Goal: Browse casually: Explore the website without a specific task or goal

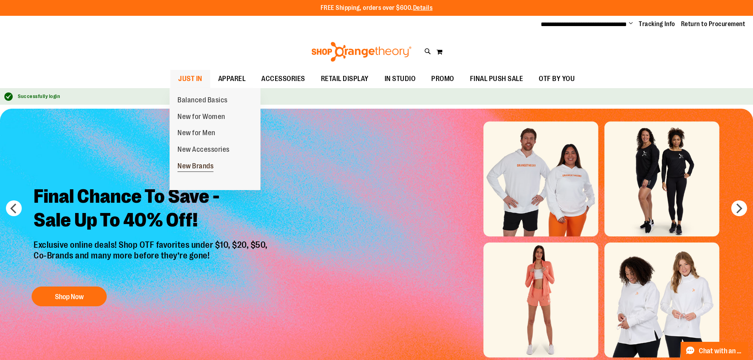
click at [196, 165] on span "New Brands" at bounding box center [195, 167] width 36 height 10
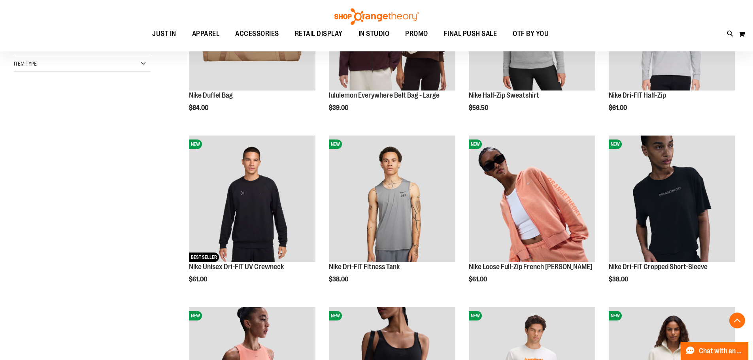
scroll to position [197, 0]
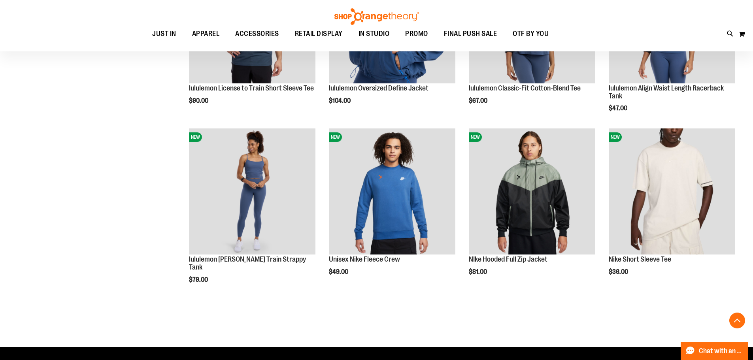
scroll to position [908, 0]
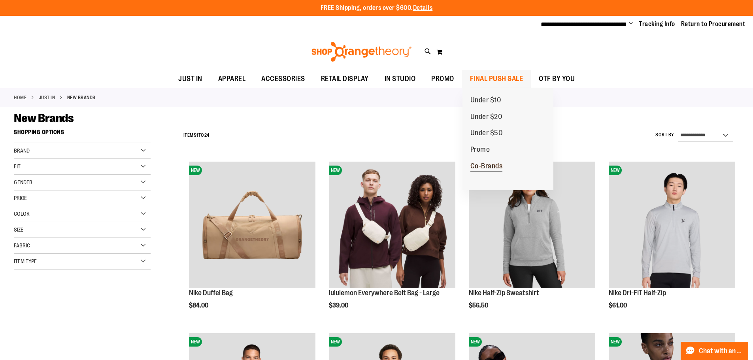
click at [484, 166] on span "Co-Brands" at bounding box center [486, 167] width 32 height 10
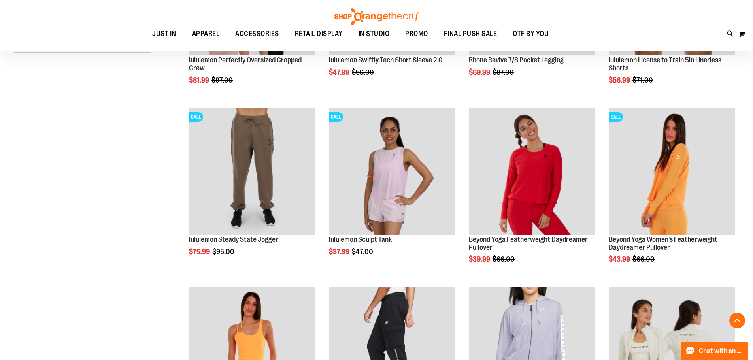
scroll to position [277, 0]
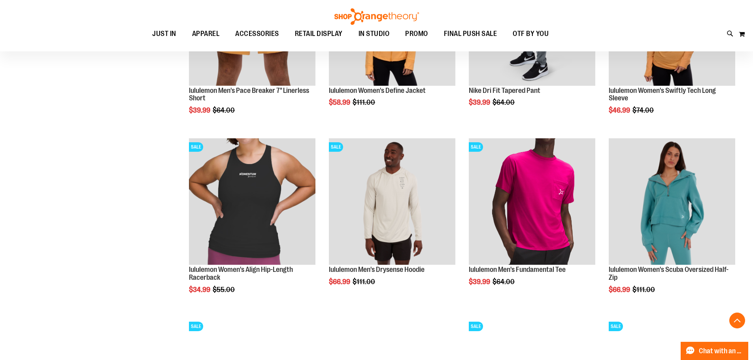
scroll to position [751, 0]
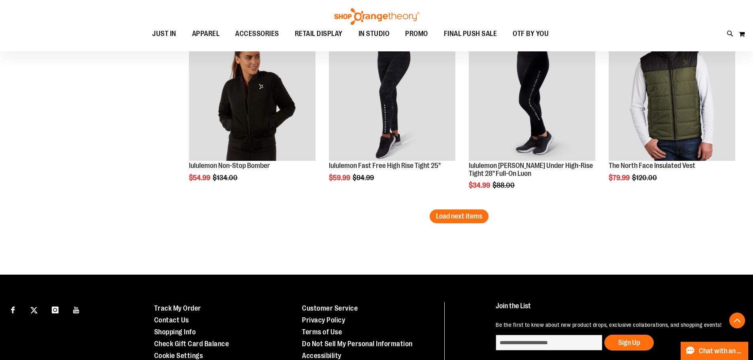
scroll to position [1581, 0]
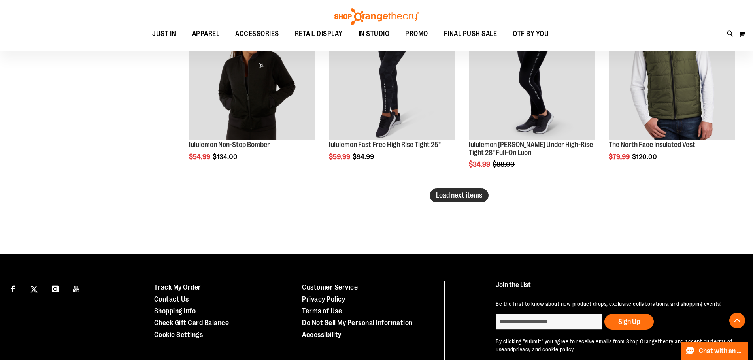
click at [463, 196] on span "Load next items" at bounding box center [459, 195] width 46 height 8
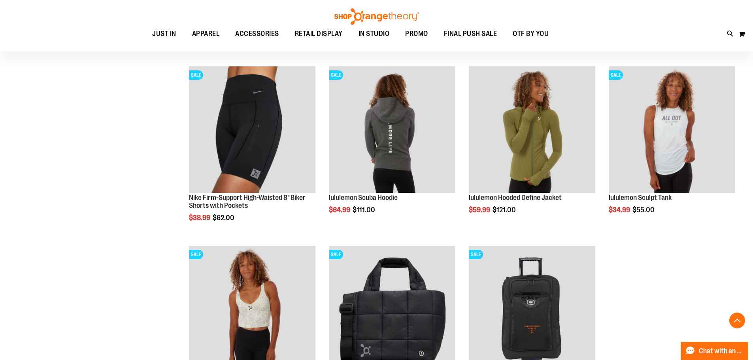
scroll to position [1699, 0]
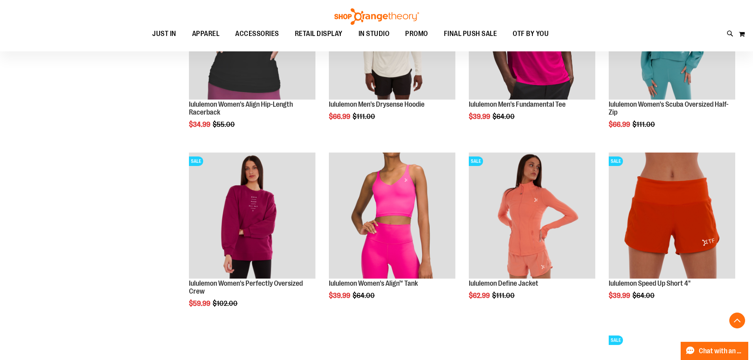
scroll to position [909, 0]
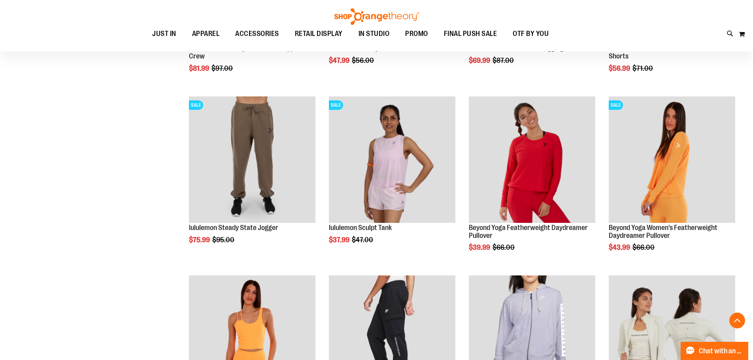
scroll to position [237, 0]
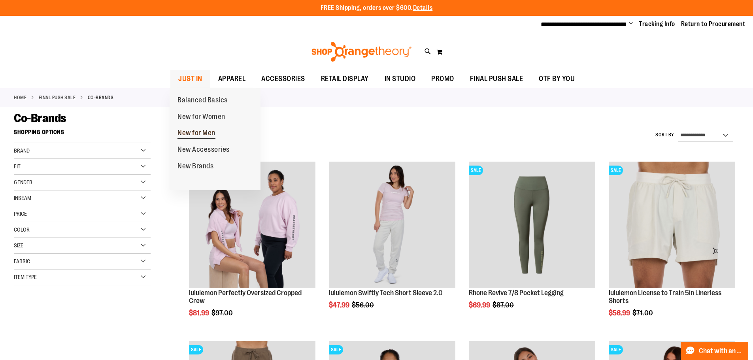
click at [195, 129] on span "New for Men" at bounding box center [196, 134] width 38 height 10
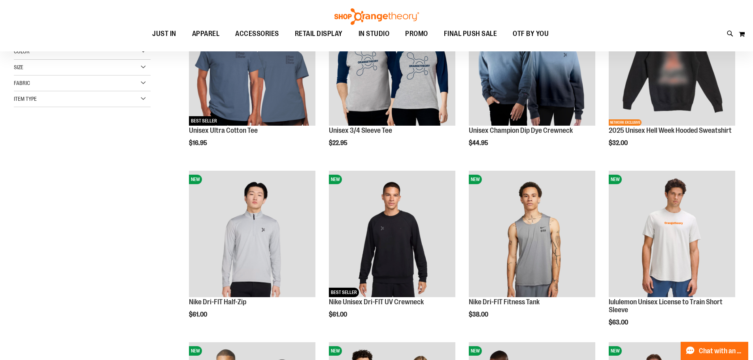
scroll to position [237, 0]
